Goal: Transaction & Acquisition: Purchase product/service

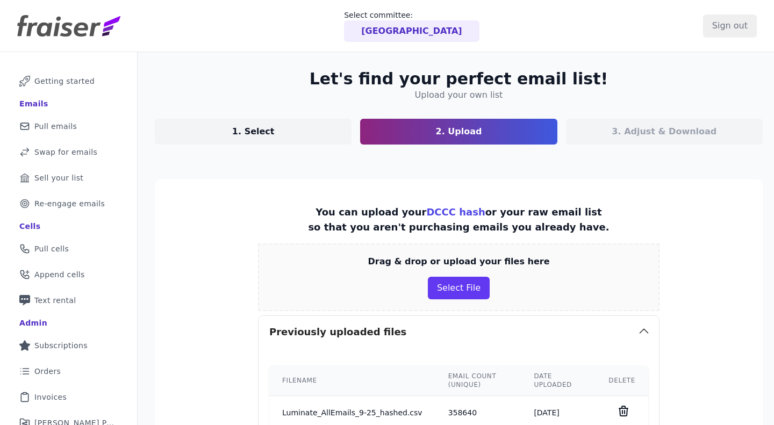
drag, startPoint x: 0, startPoint y: 0, endPoint x: 438, endPoint y: 209, distance: 485.7
click at [459, 286] on button "Select File" at bounding box center [459, 288] width 62 height 23
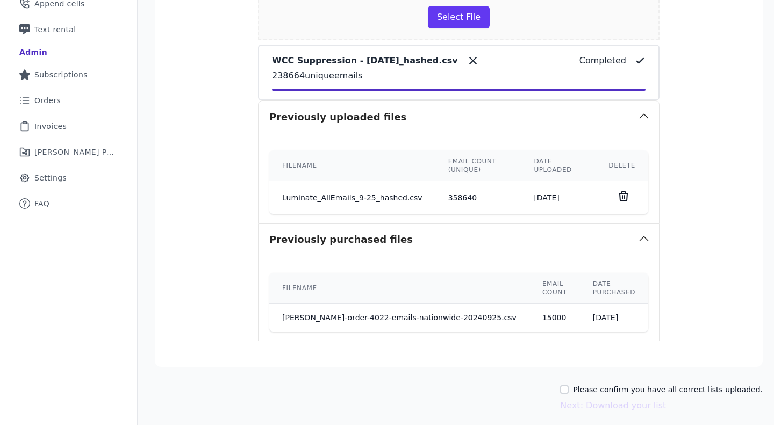
scroll to position [312, 0]
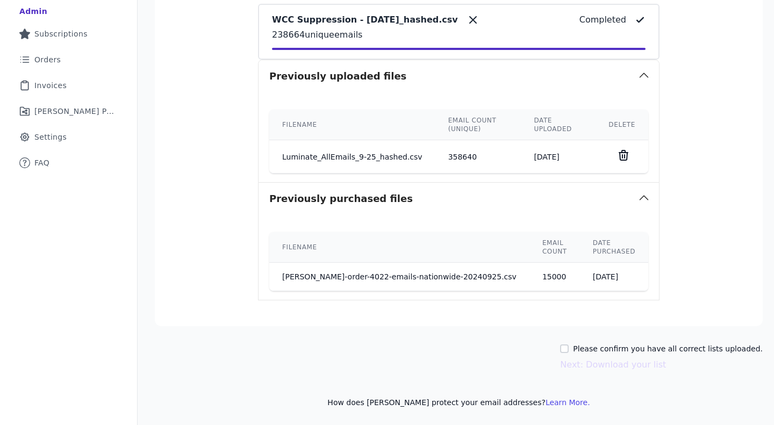
click at [560, 344] on div "Please confirm you have all correct lists uploaded." at bounding box center [661, 348] width 203 height 11
click at [560, 353] on div "Please confirm you have all correct lists uploaded." at bounding box center [661, 348] width 203 height 11
click at [564, 347] on input "Please confirm you have all correct lists uploaded." at bounding box center [564, 348] width 9 height 9
checkbox input "true"
click at [606, 365] on button "Next: Download your list" at bounding box center [613, 364] width 106 height 13
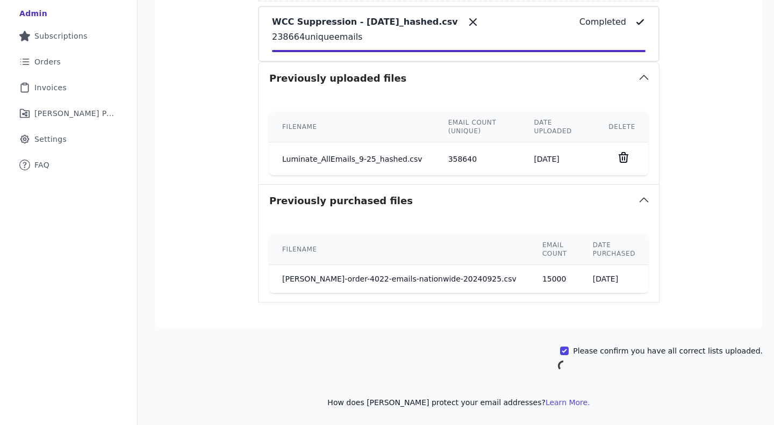
scroll to position [309, 0]
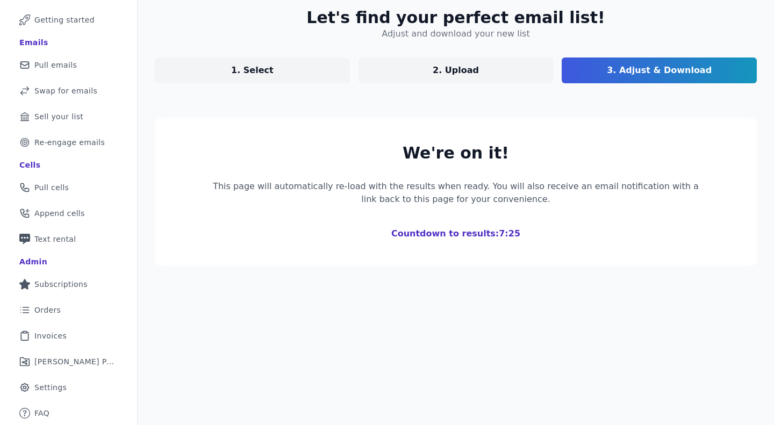
scroll to position [230, 0]
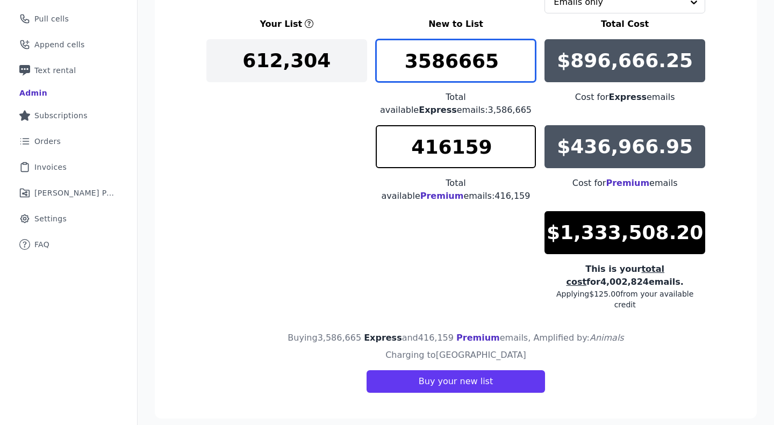
click at [504, 55] on input "3586665" at bounding box center [456, 60] width 161 height 43
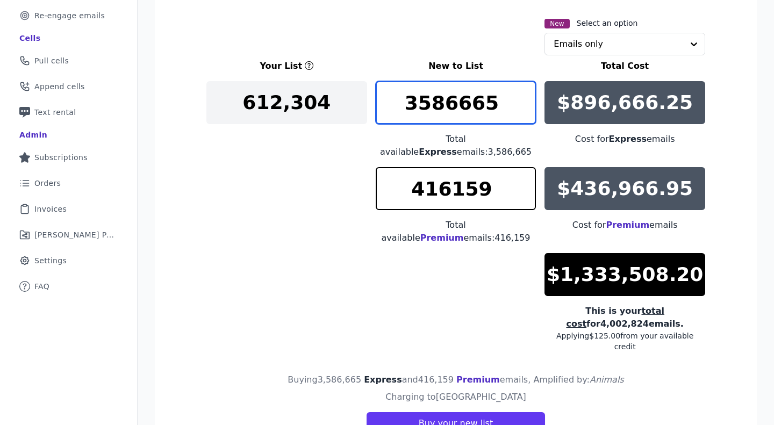
scroll to position [176, 0]
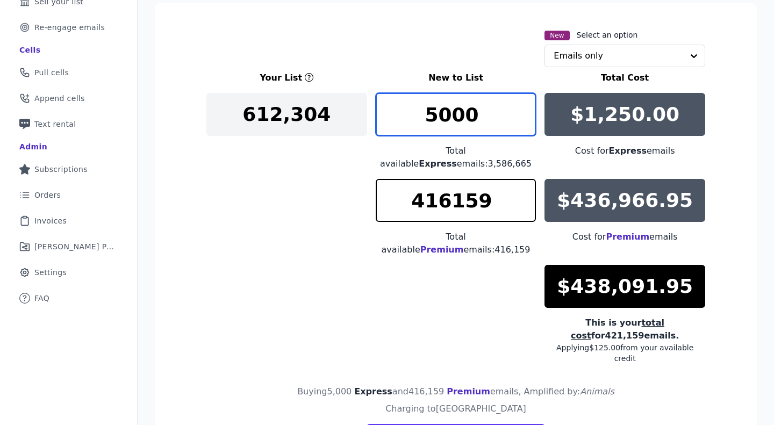
type input "5000"
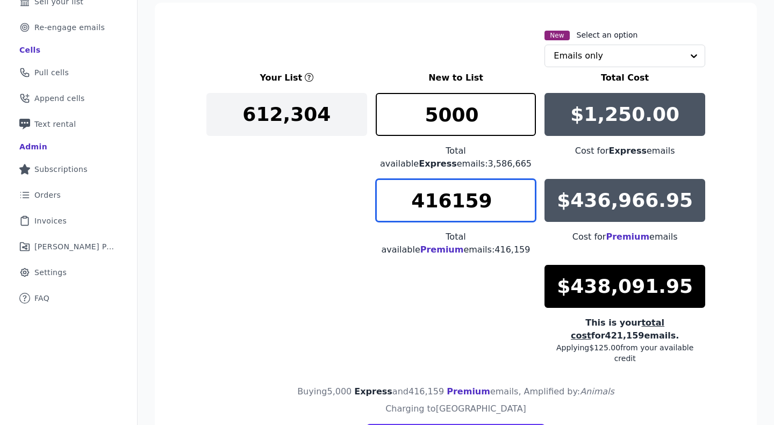
click at [474, 212] on input "416159" at bounding box center [456, 200] width 161 height 43
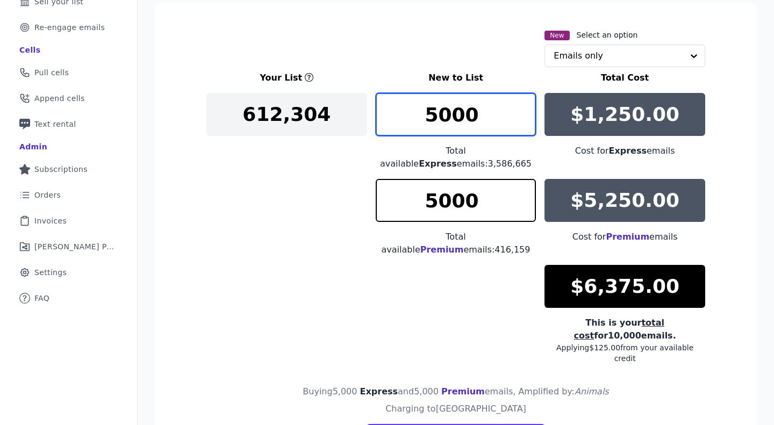
click at [459, 112] on input "5000" at bounding box center [456, 114] width 161 height 43
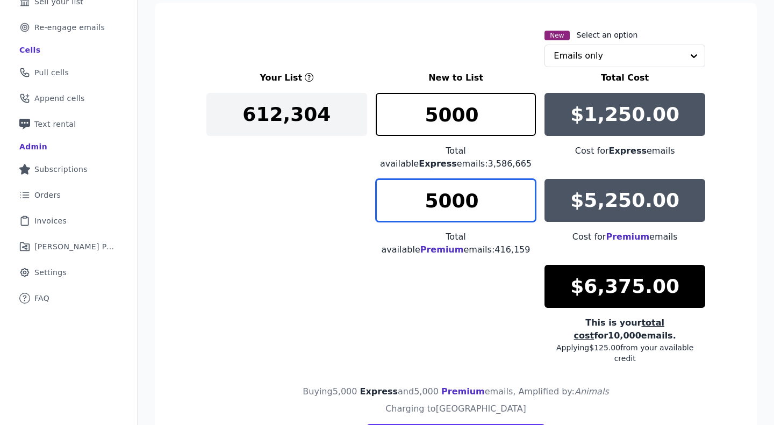
click at [458, 213] on input "5000" at bounding box center [456, 200] width 161 height 43
click at [458, 214] on input "5000" at bounding box center [456, 200] width 161 height 43
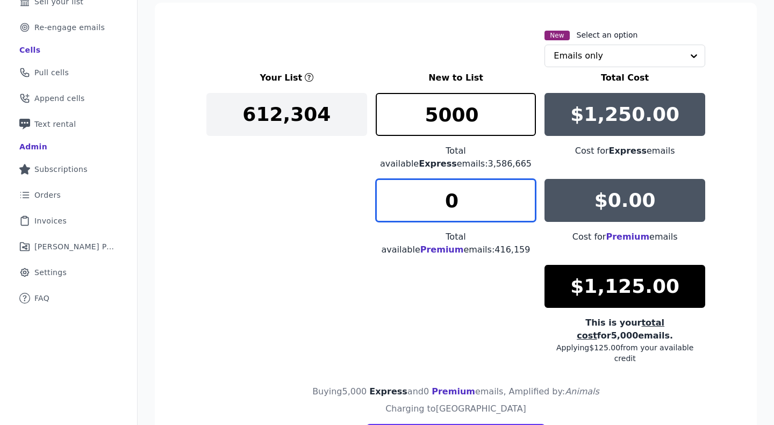
type input "0"
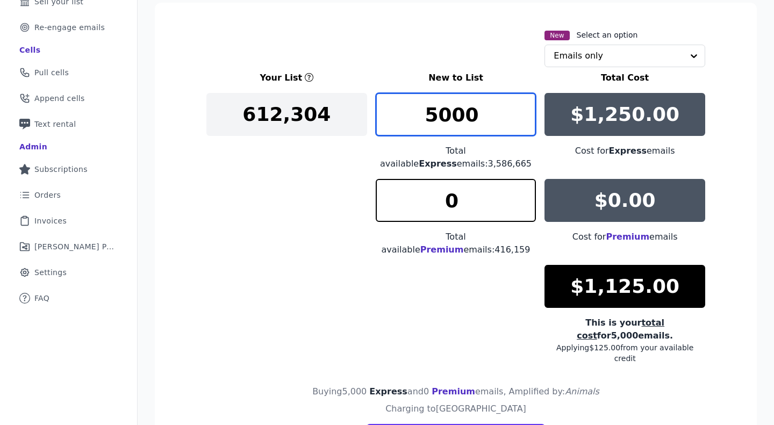
click at [458, 106] on input "5000" at bounding box center [456, 114] width 161 height 43
click at [443, 112] on input "8500" at bounding box center [456, 114] width 161 height 43
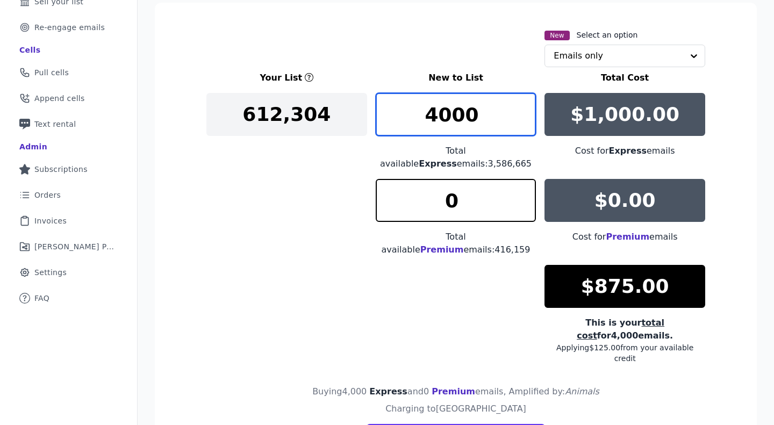
type input "4000"
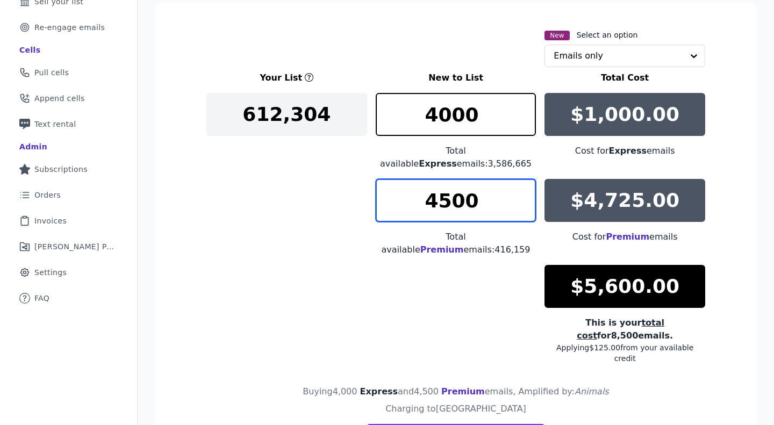
drag, startPoint x: 431, startPoint y: 204, endPoint x: 439, endPoint y: 201, distance: 8.5
click at [439, 201] on input "4500" at bounding box center [456, 200] width 161 height 43
click at [442, 201] on input "4500" at bounding box center [456, 200] width 161 height 43
click at [439, 201] on input "4500" at bounding box center [456, 200] width 161 height 43
click at [204, 244] on section "New Select an option Emails only Your List New to List Total Cost 612,304 4000 …" at bounding box center [456, 238] width 602 height 470
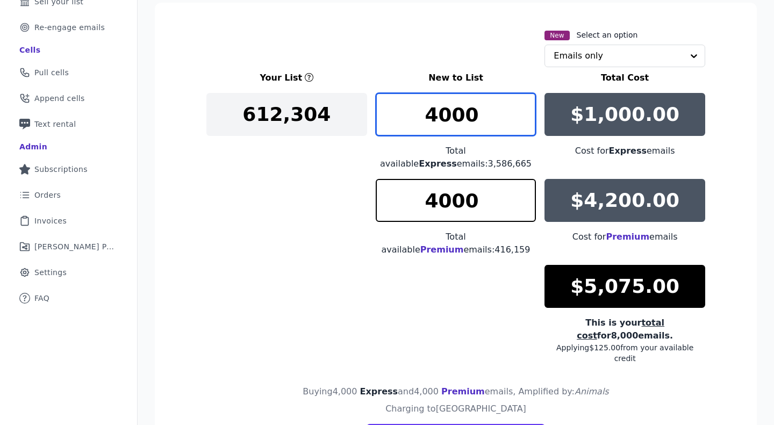
click at [435, 108] on input "4000" at bounding box center [456, 114] width 161 height 43
click at [458, 114] on input "4000" at bounding box center [456, 114] width 161 height 43
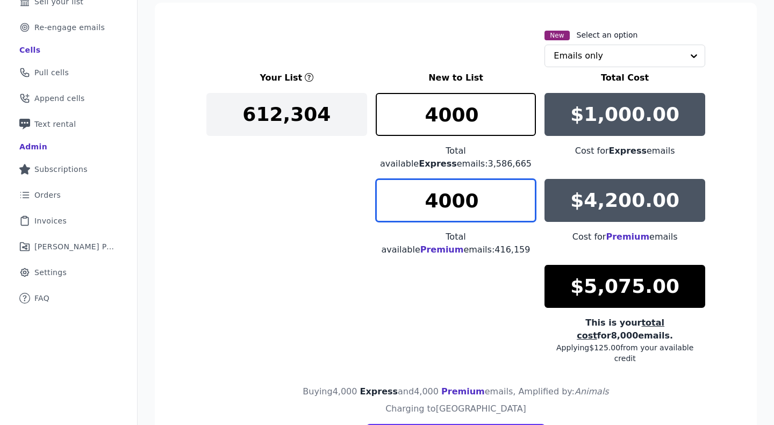
click at [467, 202] on input "4000" at bounding box center [456, 200] width 161 height 43
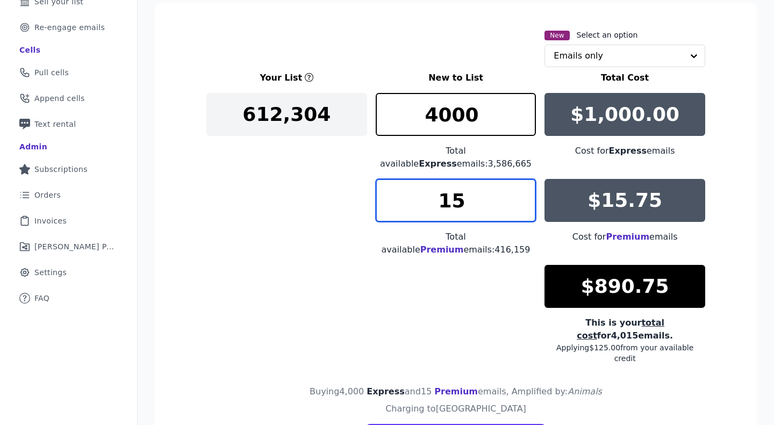
type input "1"
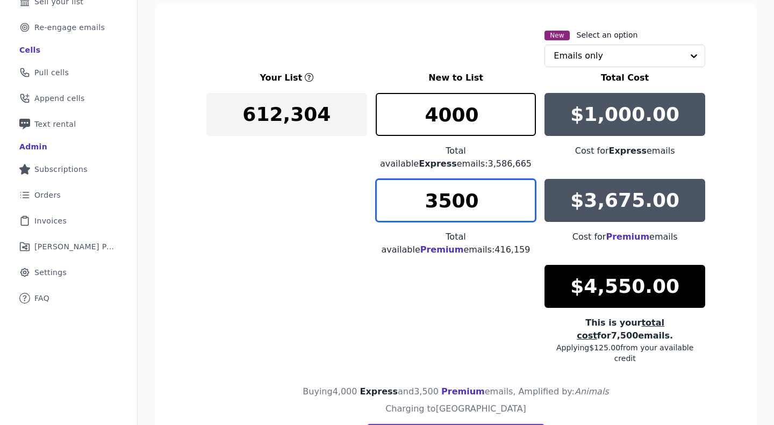
type input "3500"
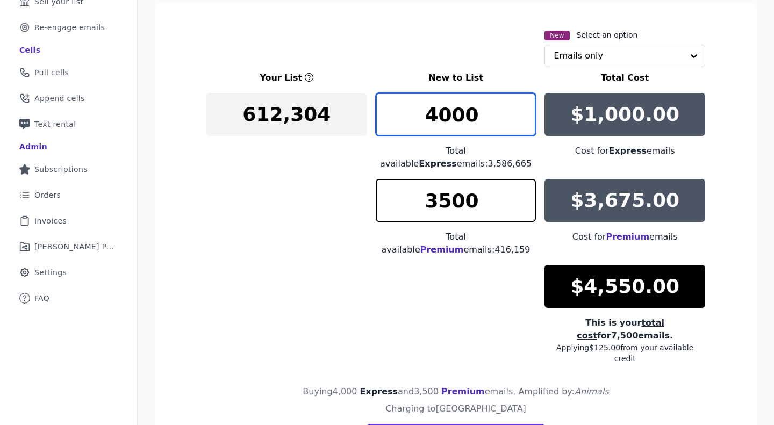
click at [440, 112] on input "4000" at bounding box center [456, 114] width 161 height 43
click at [440, 112] on input "4500" at bounding box center [456, 114] width 161 height 43
drag, startPoint x: 442, startPoint y: 121, endPoint x: 437, endPoint y: 120, distance: 5.5
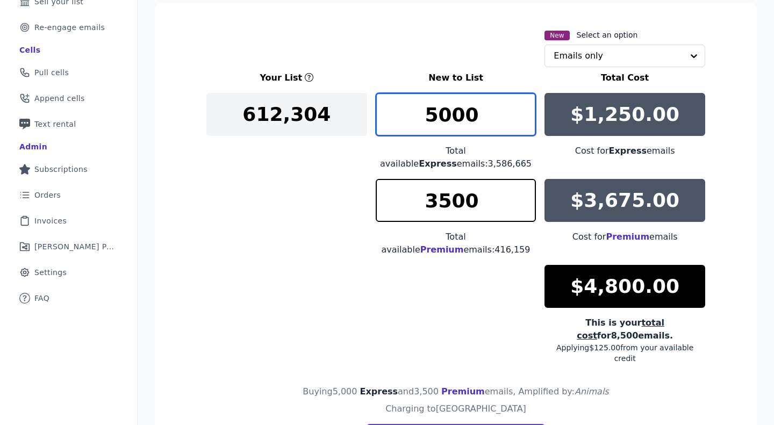
click at [437, 120] on input "5000" at bounding box center [456, 114] width 161 height 43
drag, startPoint x: 447, startPoint y: 119, endPoint x: 457, endPoint y: 120, distance: 9.8
click at [457, 120] on input "5500" at bounding box center [456, 114] width 161 height 43
click at [451, 117] on input "5520" at bounding box center [456, 114] width 161 height 43
drag, startPoint x: 451, startPoint y: 114, endPoint x: 458, endPoint y: 118, distance: 7.7
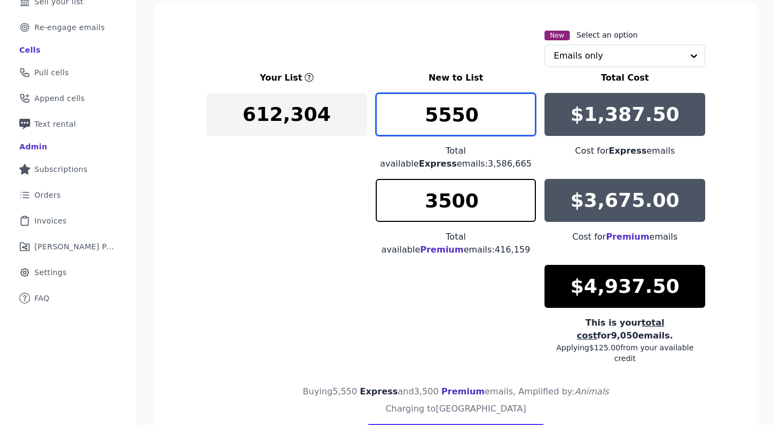
click at [458, 118] on input "5550" at bounding box center [456, 114] width 161 height 43
click at [467, 116] on input "5550" at bounding box center [456, 114] width 161 height 43
click at [452, 115] on input "5550" at bounding box center [456, 114] width 161 height 43
click at [466, 113] on input "5550" at bounding box center [456, 114] width 161 height 43
drag, startPoint x: 462, startPoint y: 113, endPoint x: 487, endPoint y: 116, distance: 25.5
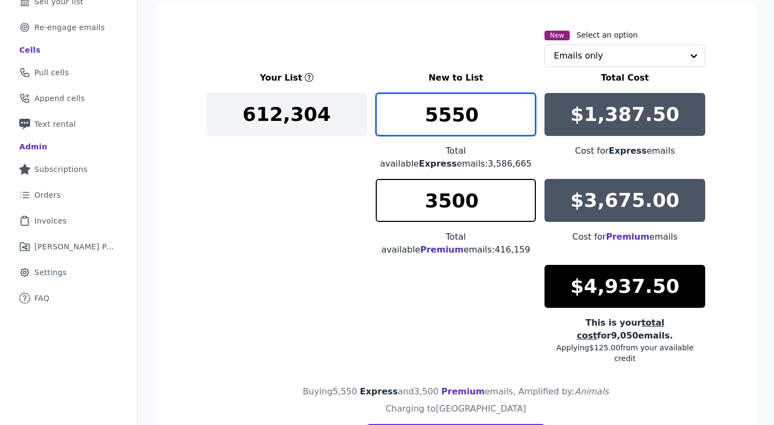
click at [487, 116] on input "5550" at bounding box center [456, 114] width 161 height 43
click at [460, 111] on input "5555" at bounding box center [456, 114] width 161 height 43
click at [452, 117] on input "5555" at bounding box center [456, 114] width 161 height 43
click at [455, 115] on input "5555" at bounding box center [456, 114] width 161 height 43
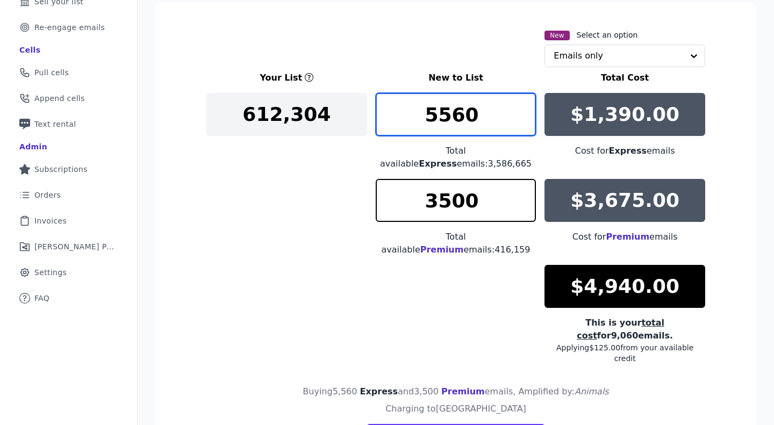
click at [451, 115] on input "5560" at bounding box center [456, 114] width 161 height 43
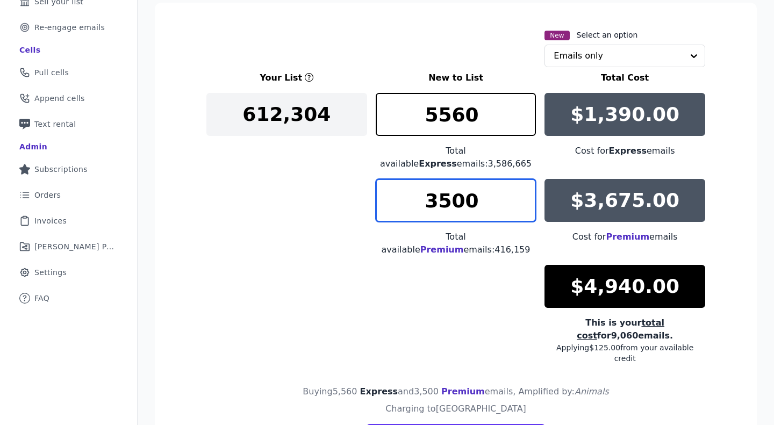
click at [436, 205] on input "3500" at bounding box center [456, 200] width 161 height 43
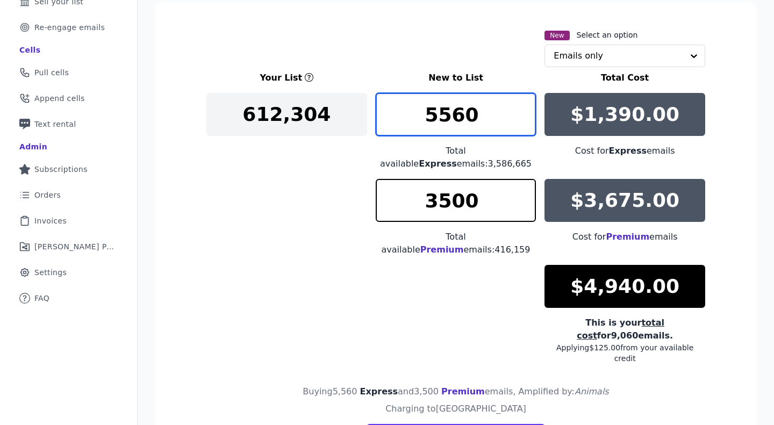
click at [455, 111] on input "5560" at bounding box center [456, 114] width 161 height 43
drag, startPoint x: 445, startPoint y: 118, endPoint x: 498, endPoint y: 114, distance: 52.3
click at [498, 114] on input "5560" at bounding box center [456, 114] width 161 height 43
type input "558"
type input "5800"
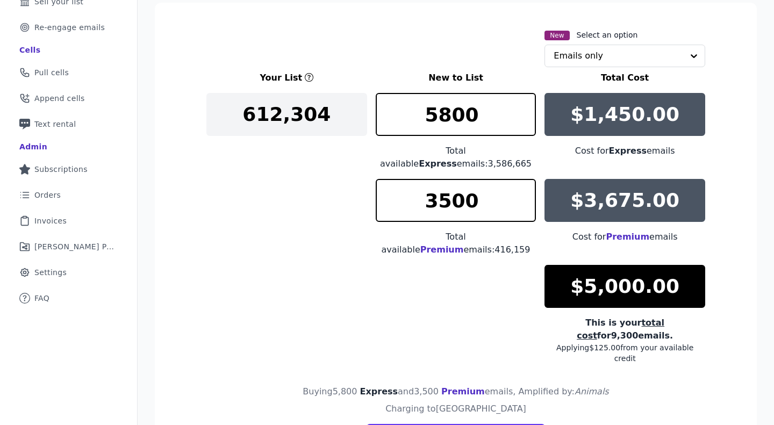
click at [295, 220] on div "Your List New to List Total Cost 612,304 5800 Total available Express emails: 3…" at bounding box center [455, 217] width 499 height 292
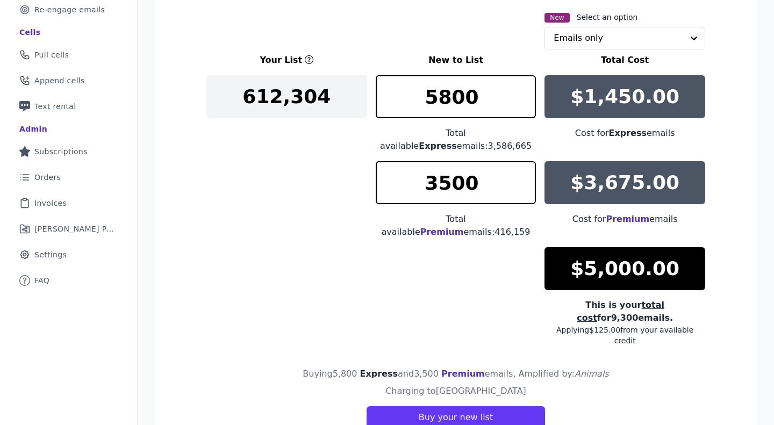
scroll to position [230, 0]
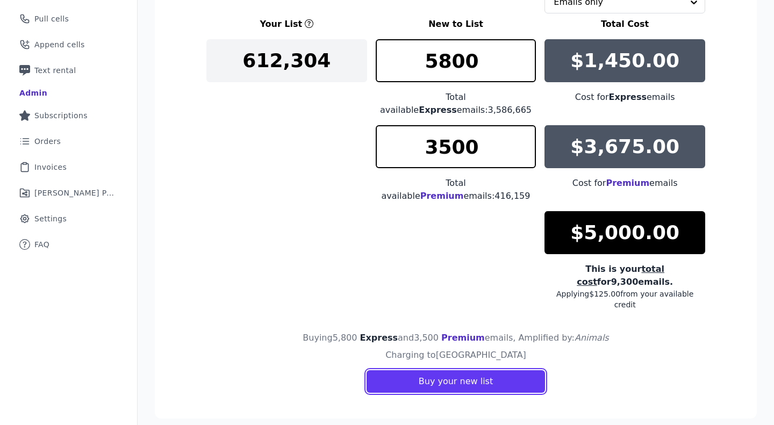
click at [471, 370] on button "Buy your new list" at bounding box center [455, 381] width 178 height 23
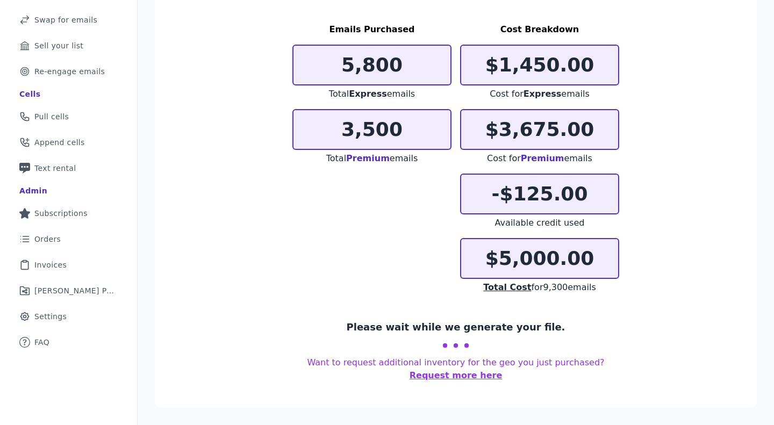
scroll to position [118, 0]
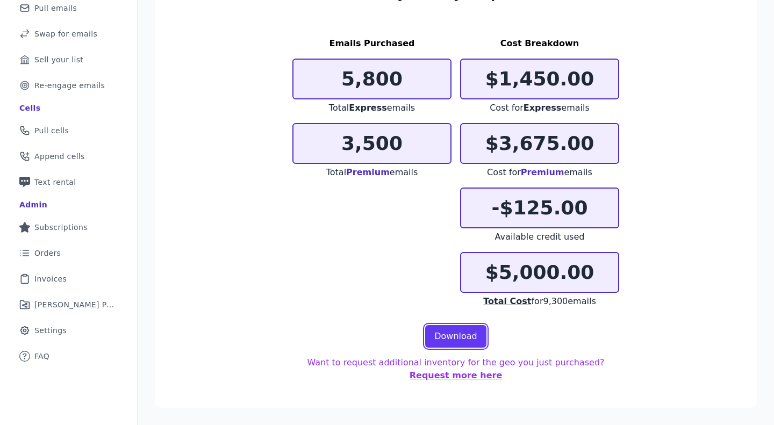
click at [448, 336] on link "Download" at bounding box center [455, 336] width 61 height 23
